Goal: Information Seeking & Learning: Learn about a topic

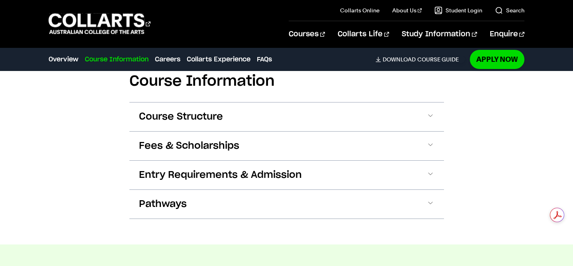
scroll to position [853, 0]
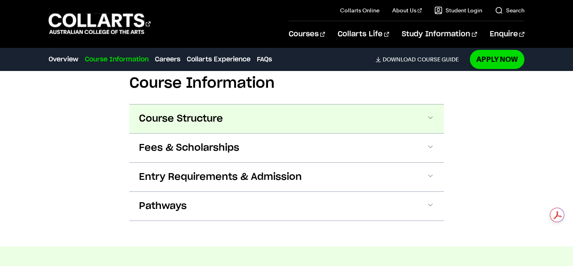
click at [170, 120] on span "Course Structure" at bounding box center [181, 118] width 84 height 13
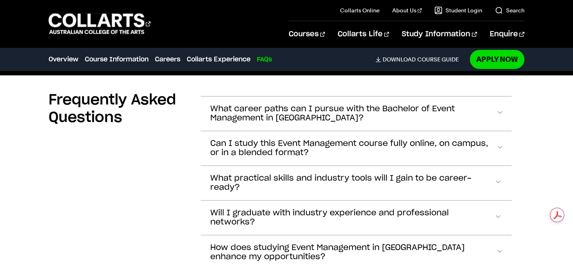
scroll to position [2739, 0]
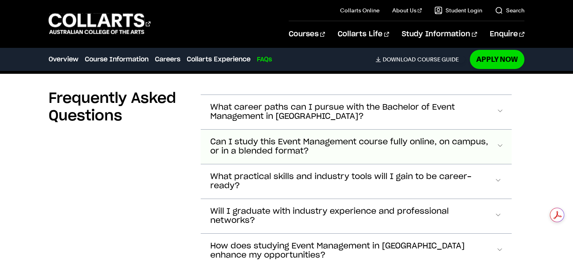
click at [285, 150] on span "Can I study this Event Management course fully online, on campus, or in a blend…" at bounding box center [353, 146] width 286 height 18
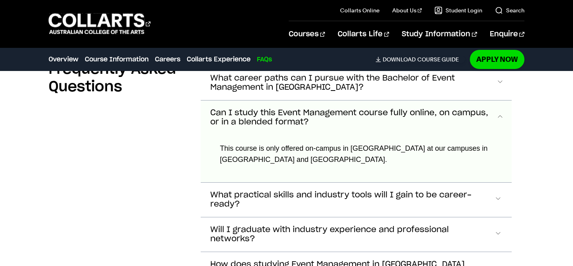
scroll to position [2761, 0]
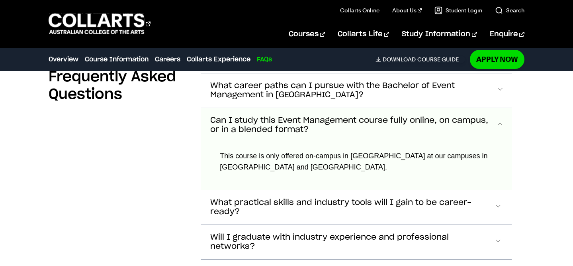
click at [285, 122] on span "Can I study this Event Management course fully online, on campus, or in a blend…" at bounding box center [353, 125] width 286 height 18
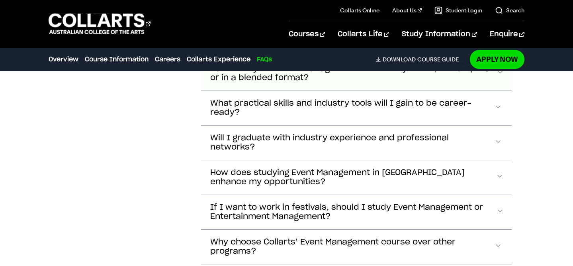
scroll to position [2814, 0]
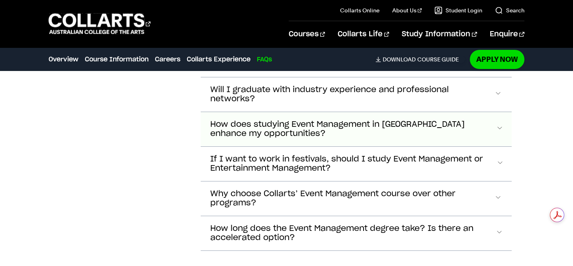
click at [274, 160] on span "If I want to work in festivals, should I study Event Management or Entertainmen…" at bounding box center [353, 164] width 286 height 18
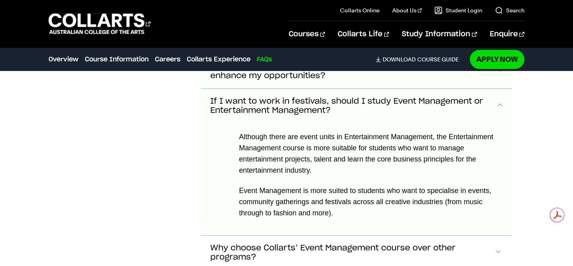
scroll to position [2936, 0]
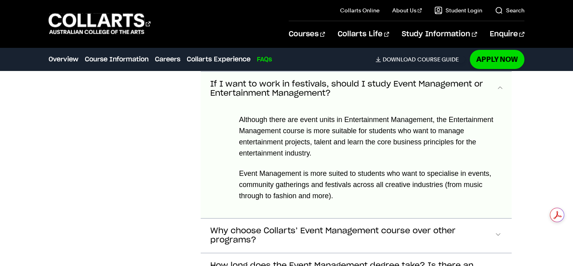
click at [278, 97] on span "If I want to work in festivals, should I study Event Management or Entertainmen…" at bounding box center [353, 89] width 286 height 18
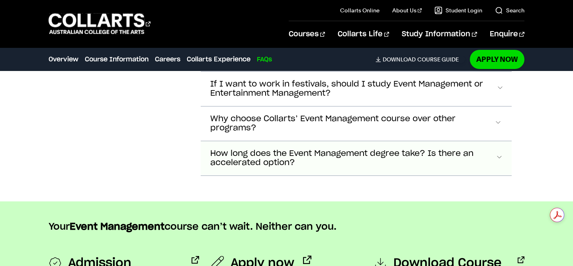
click at [258, 149] on span "How long does the Event Management degree take? Is there an accelerated option?" at bounding box center [352, 158] width 285 height 18
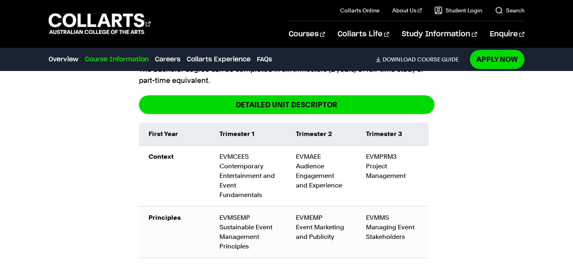
scroll to position [864, 0]
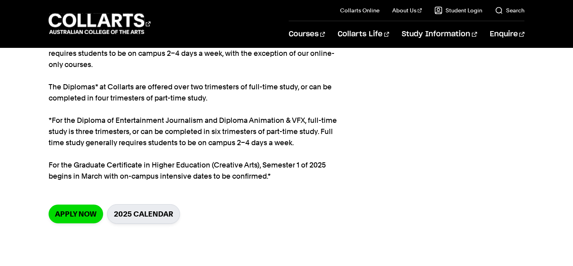
scroll to position [84, 0]
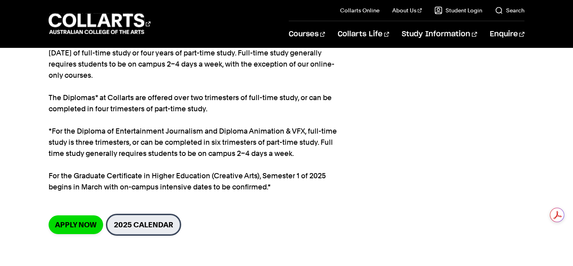
click at [133, 232] on link "2025 Calendar" at bounding box center [143, 225] width 73 height 20
click at [397, 196] on section "Home Study information Key Dates Key Dates The Bachelor degrees at Collarts are…" at bounding box center [286, 112] width 475 height 296
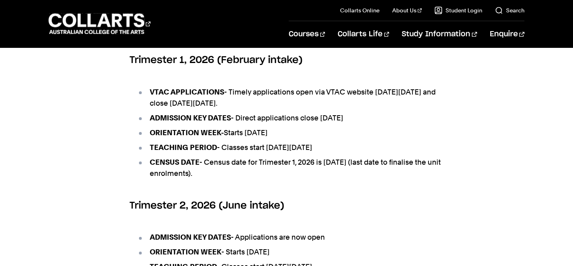
scroll to position [451, 0]
